Goal: Task Accomplishment & Management: Complete application form

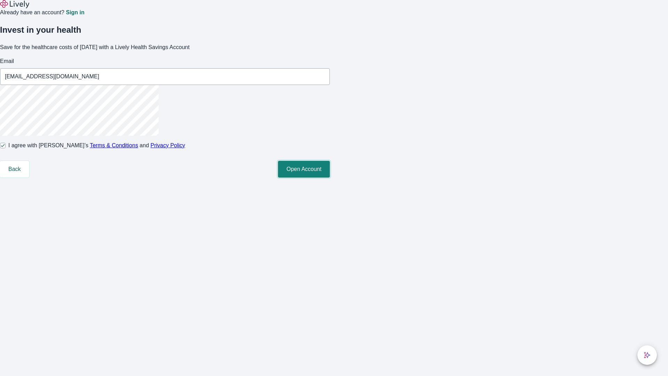
click at [330, 178] on button "Open Account" at bounding box center [304, 169] width 52 height 17
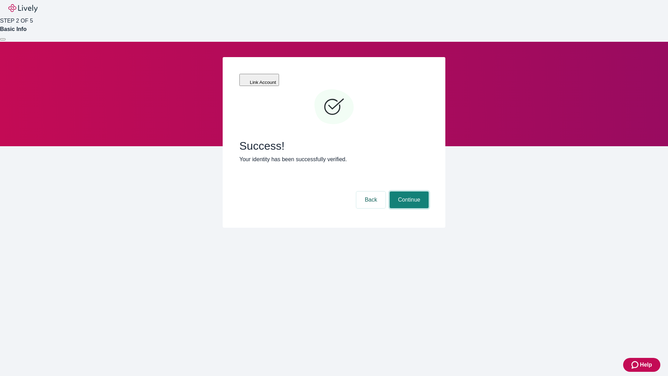
click at [408, 191] on button "Continue" at bounding box center [409, 199] width 39 height 17
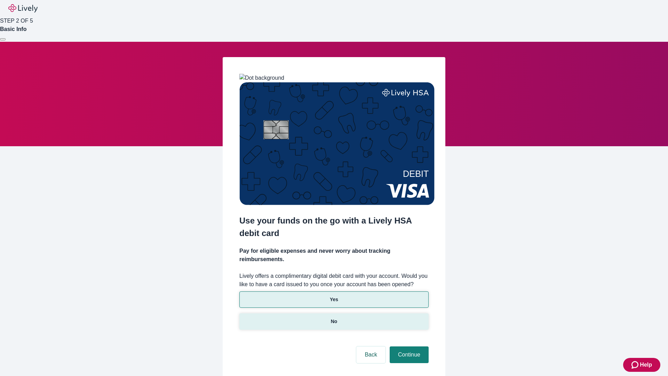
click at [334, 318] on p "No" at bounding box center [334, 321] width 7 height 7
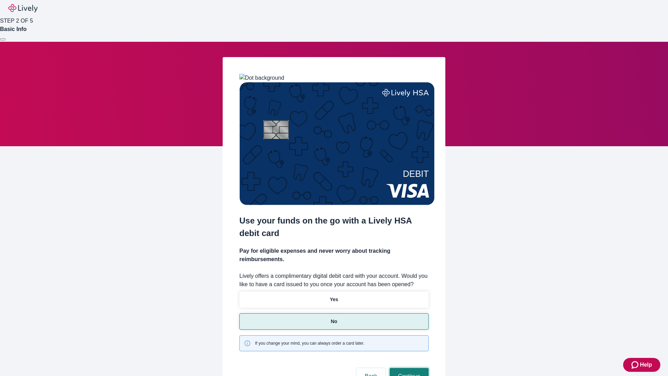
click at [408, 368] on button "Continue" at bounding box center [409, 376] width 39 height 17
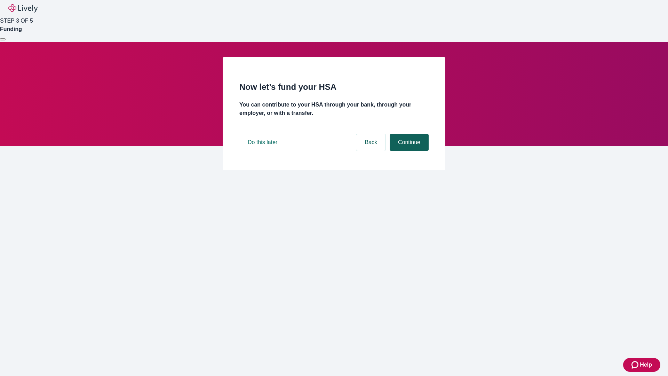
click at [408, 151] on button "Continue" at bounding box center [409, 142] width 39 height 17
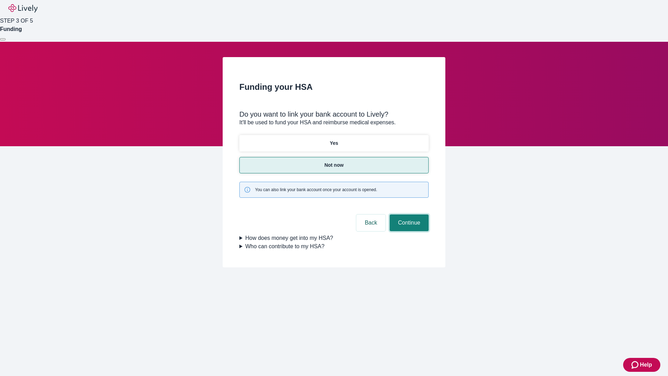
click at [408, 214] on button "Continue" at bounding box center [409, 222] width 39 height 17
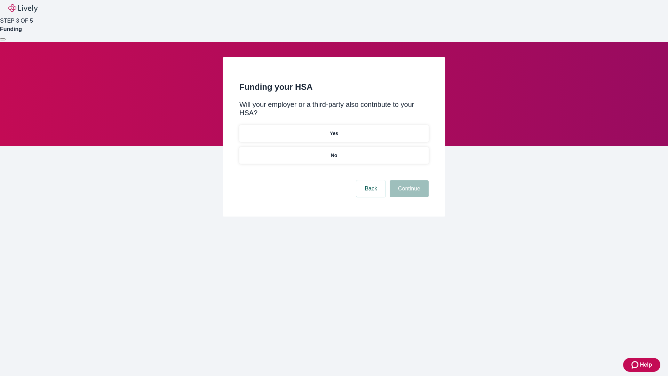
click at [334, 152] on p "No" at bounding box center [334, 155] width 7 height 7
click at [408, 180] on button "Continue" at bounding box center [409, 188] width 39 height 17
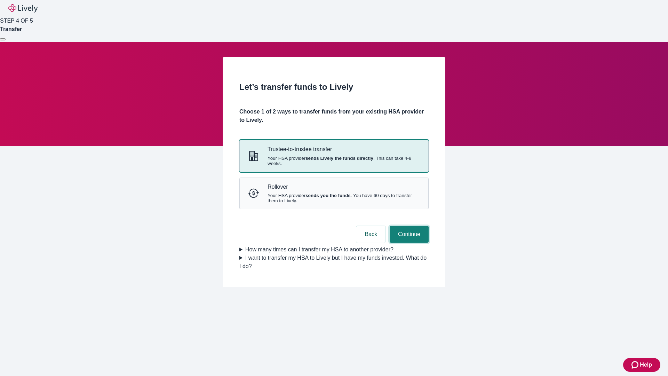
click at [408, 243] on button "Continue" at bounding box center [409, 234] width 39 height 17
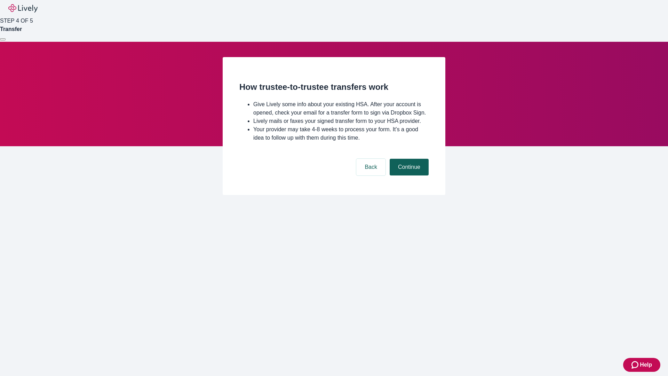
click at [408, 175] on button "Continue" at bounding box center [409, 167] width 39 height 17
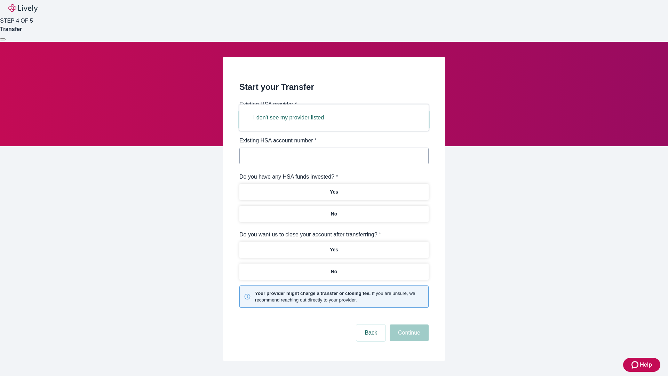
click at [291, 118] on button "I don't see my provider listed" at bounding box center [288, 117] width 87 height 17
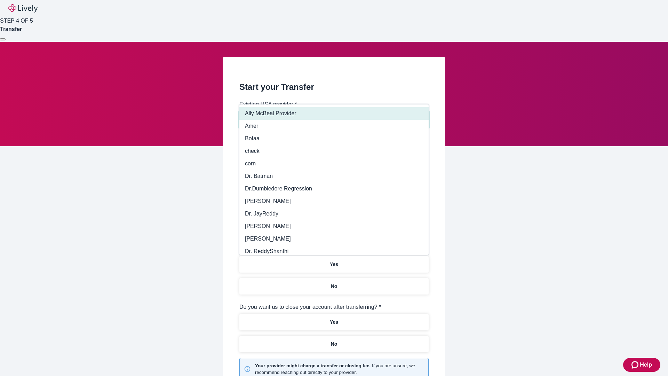
type input "Other"
type input "Health Equity"
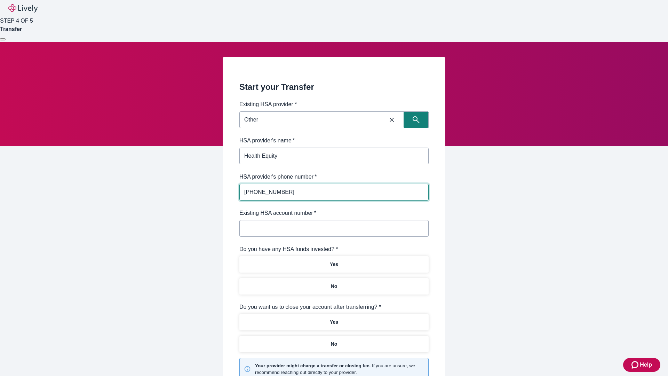
type input "[PHONE_NUMBER]"
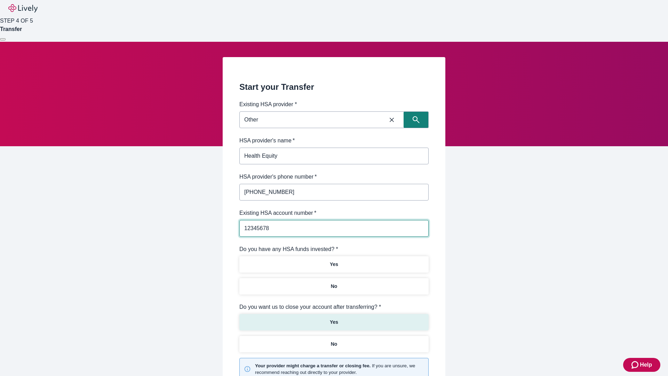
type input "12345678"
click at [334, 283] on p "No" at bounding box center [334, 286] width 7 height 7
click at [334, 318] on p "Yes" at bounding box center [334, 321] width 8 height 7
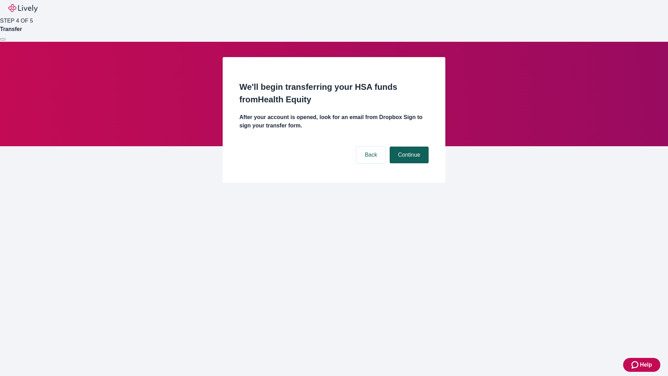
click at [408, 147] on button "Continue" at bounding box center [409, 155] width 39 height 17
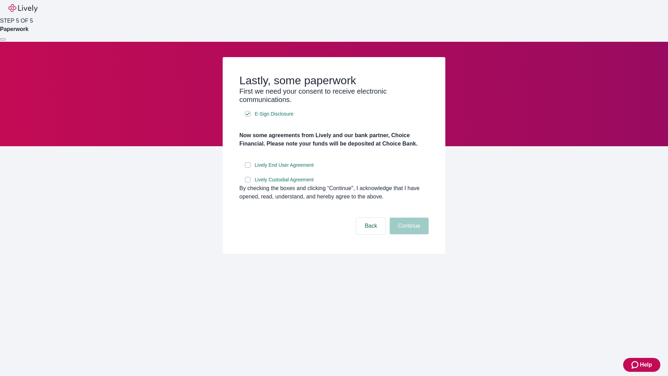
click at [248, 168] on input "Lively End User Agreement" at bounding box center [248, 165] width 6 height 6
checkbox input "true"
click at [248, 182] on input "Lively Custodial Agreement" at bounding box center [248, 180] width 6 height 6
checkbox input "true"
click at [408, 234] on button "Continue" at bounding box center [409, 226] width 39 height 17
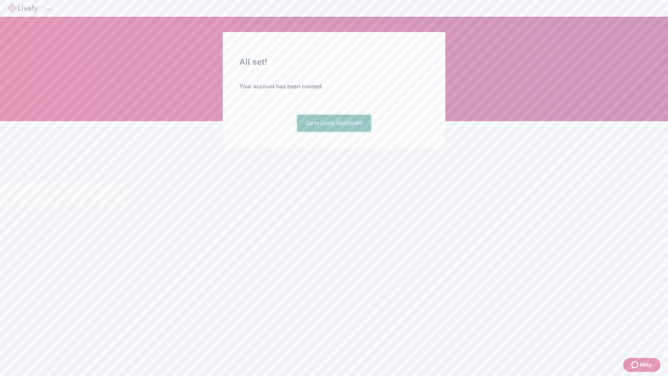
click at [334, 132] on link "Go to Lively dashboard" at bounding box center [334, 123] width 74 height 17
